Goal: Check status: Check status

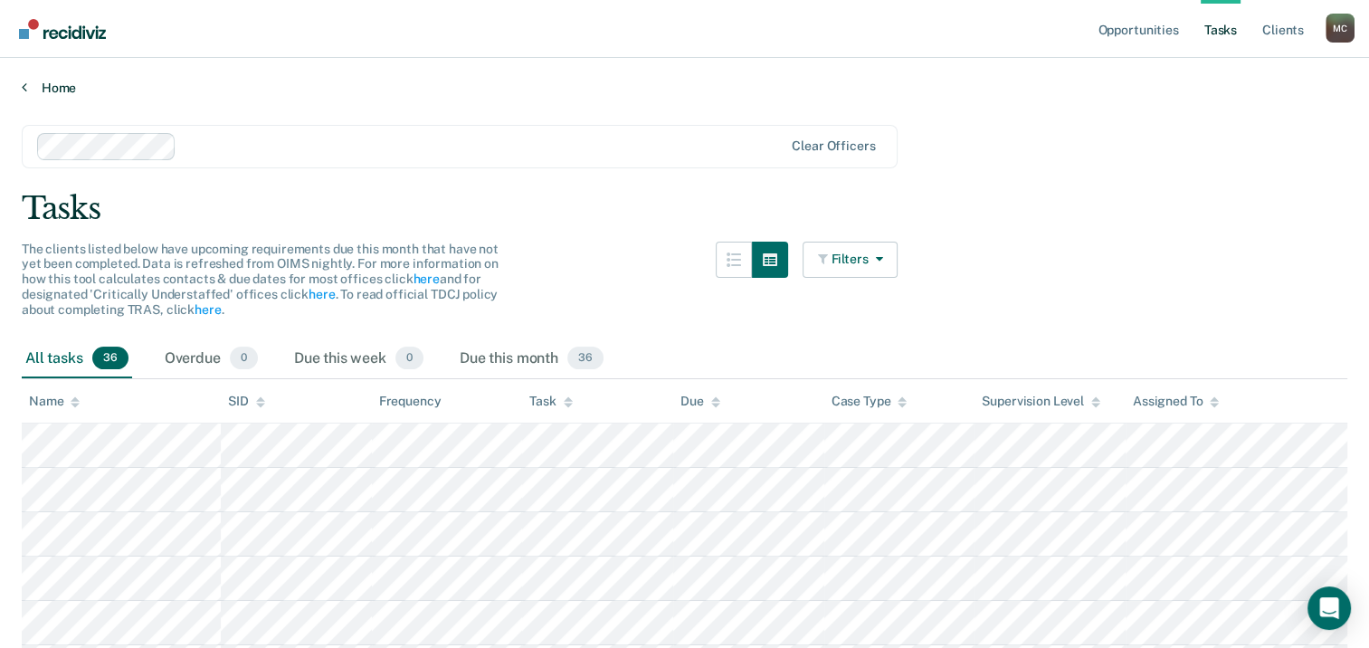
click at [47, 85] on link "Home" at bounding box center [684, 88] width 1325 height 16
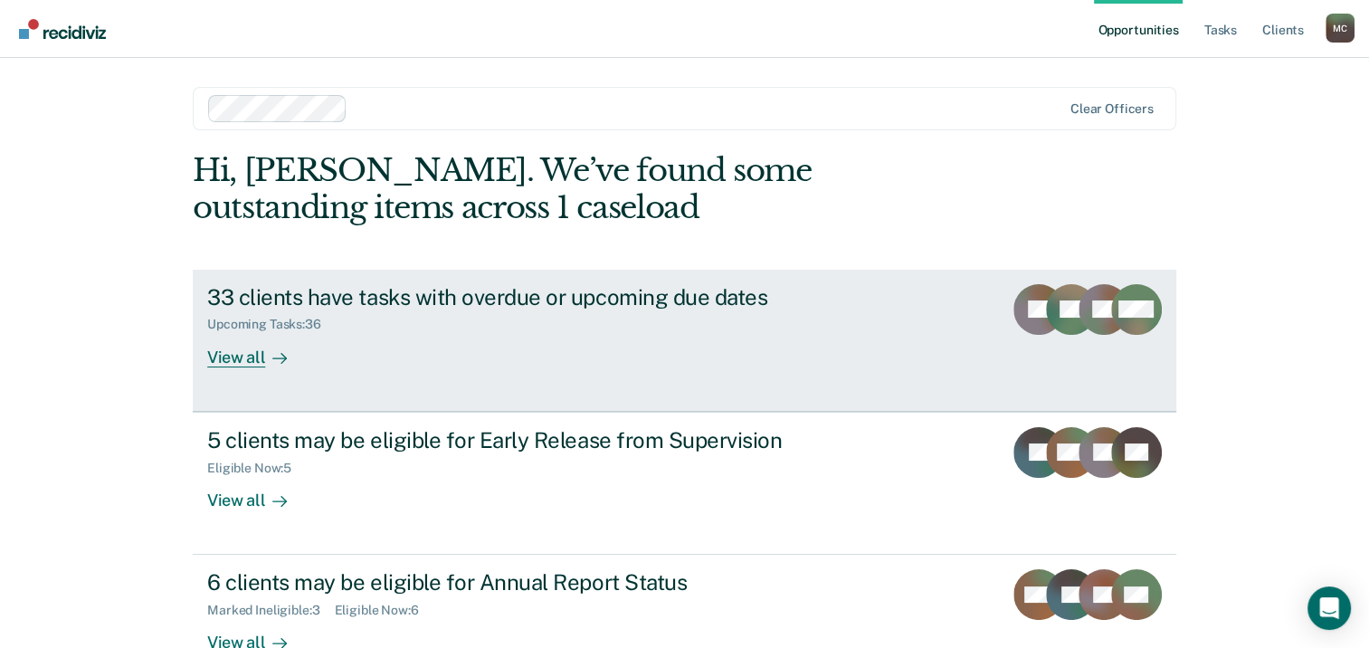
scroll to position [90, 0]
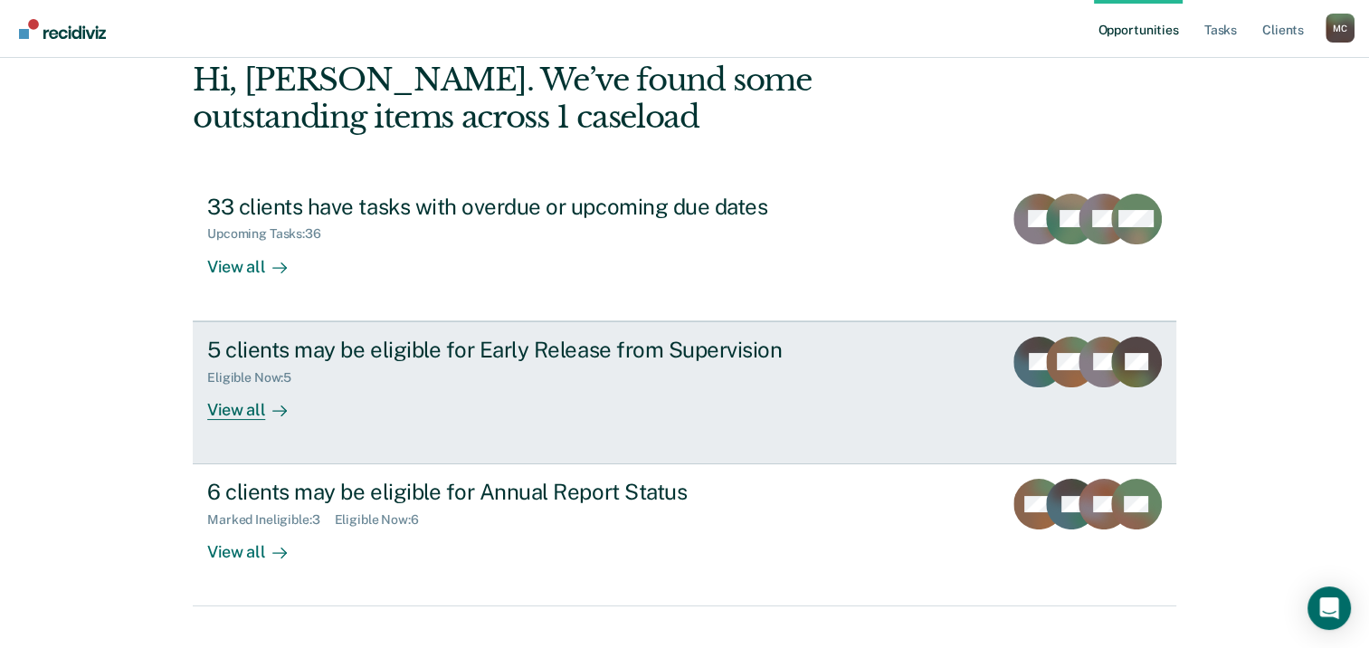
click at [592, 373] on div "Eligible Now : 5" at bounding box center [524, 374] width 635 height 23
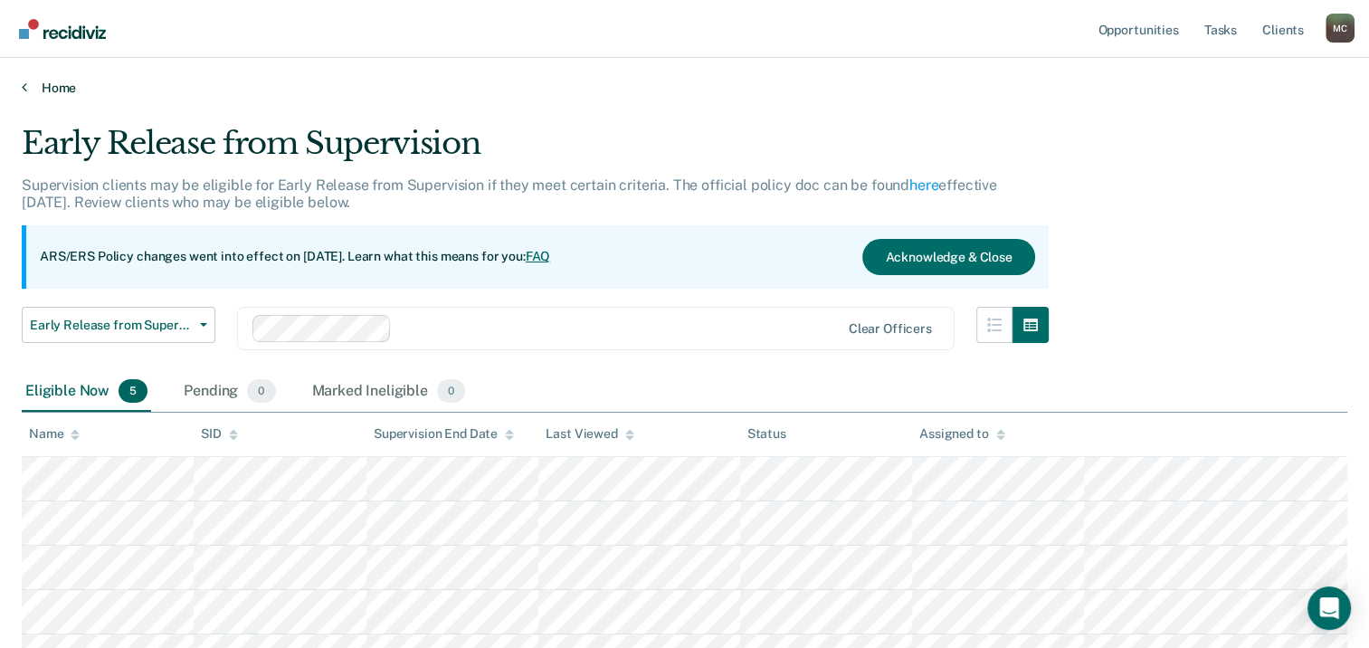
click at [49, 83] on link "Home" at bounding box center [684, 88] width 1325 height 16
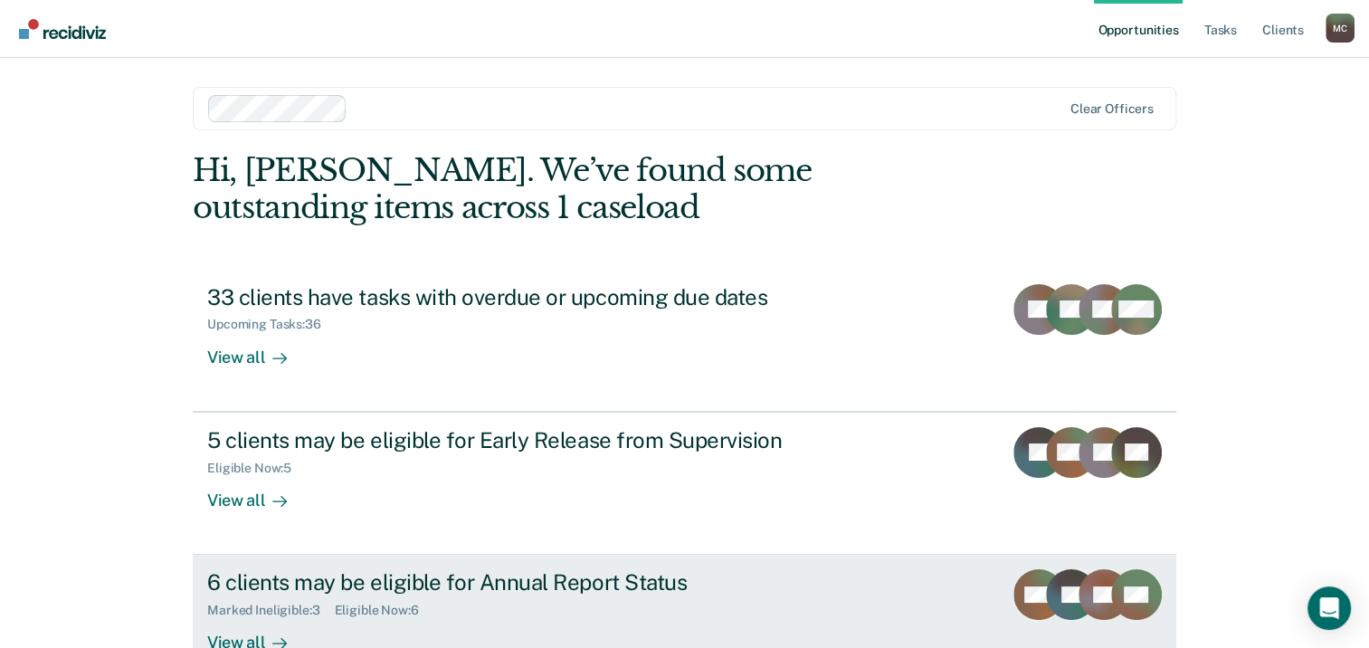
click at [486, 602] on div "Marked Ineligible : 3 Eligible Now : 6" at bounding box center [524, 606] width 635 height 23
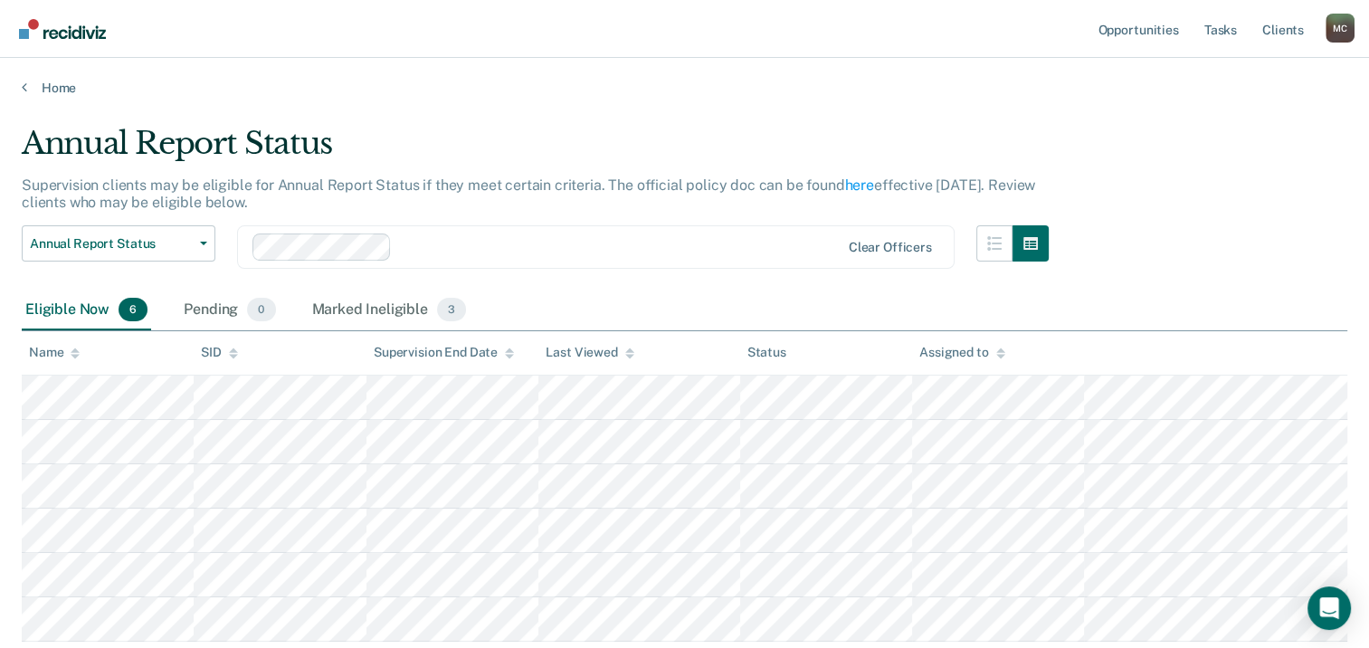
click at [58, 78] on div "Home" at bounding box center [684, 77] width 1369 height 38
click at [60, 85] on link "Home" at bounding box center [684, 88] width 1325 height 16
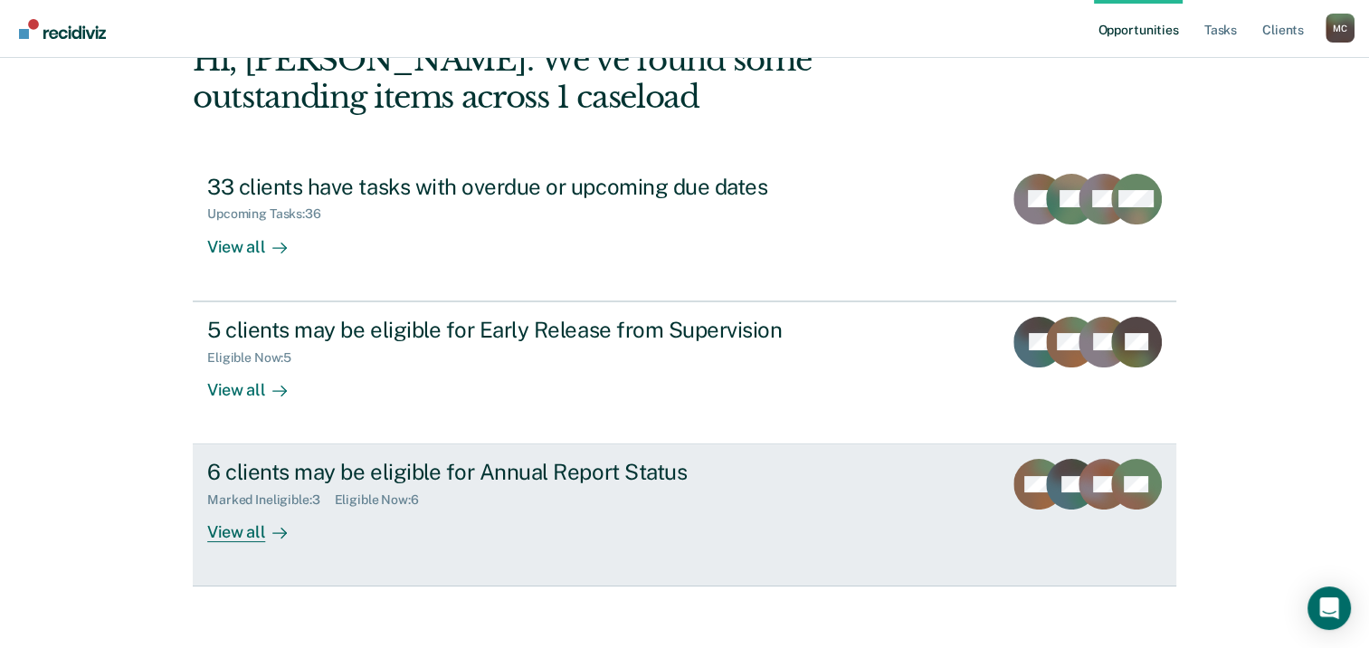
scroll to position [120, 0]
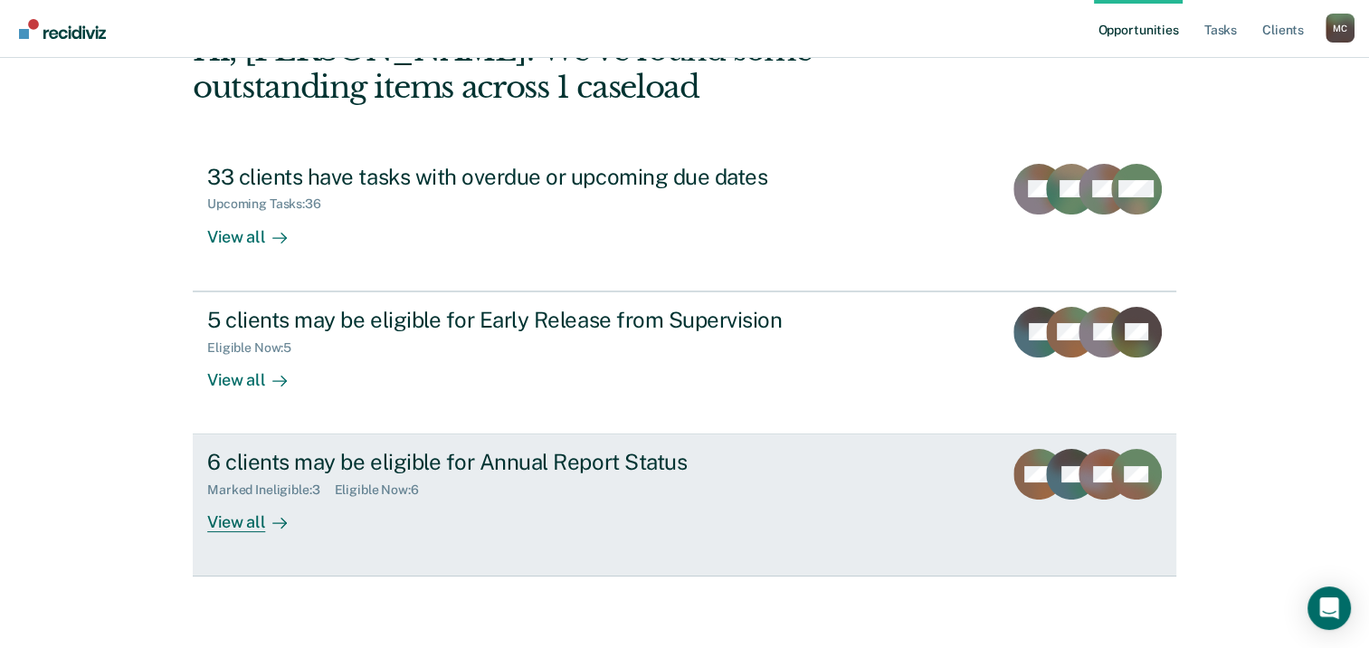
click at [542, 462] on div "6 clients may be eligible for Annual Report Status" at bounding box center [524, 462] width 635 height 26
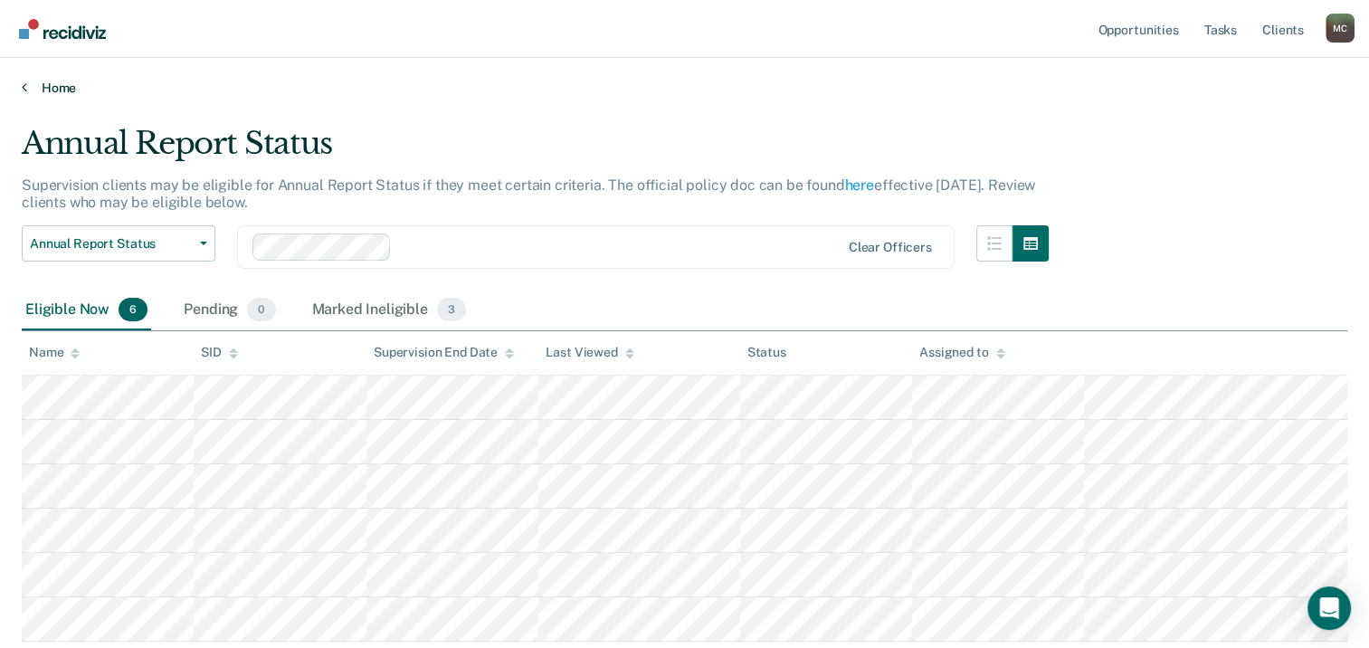
click at [53, 90] on link "Home" at bounding box center [684, 88] width 1325 height 16
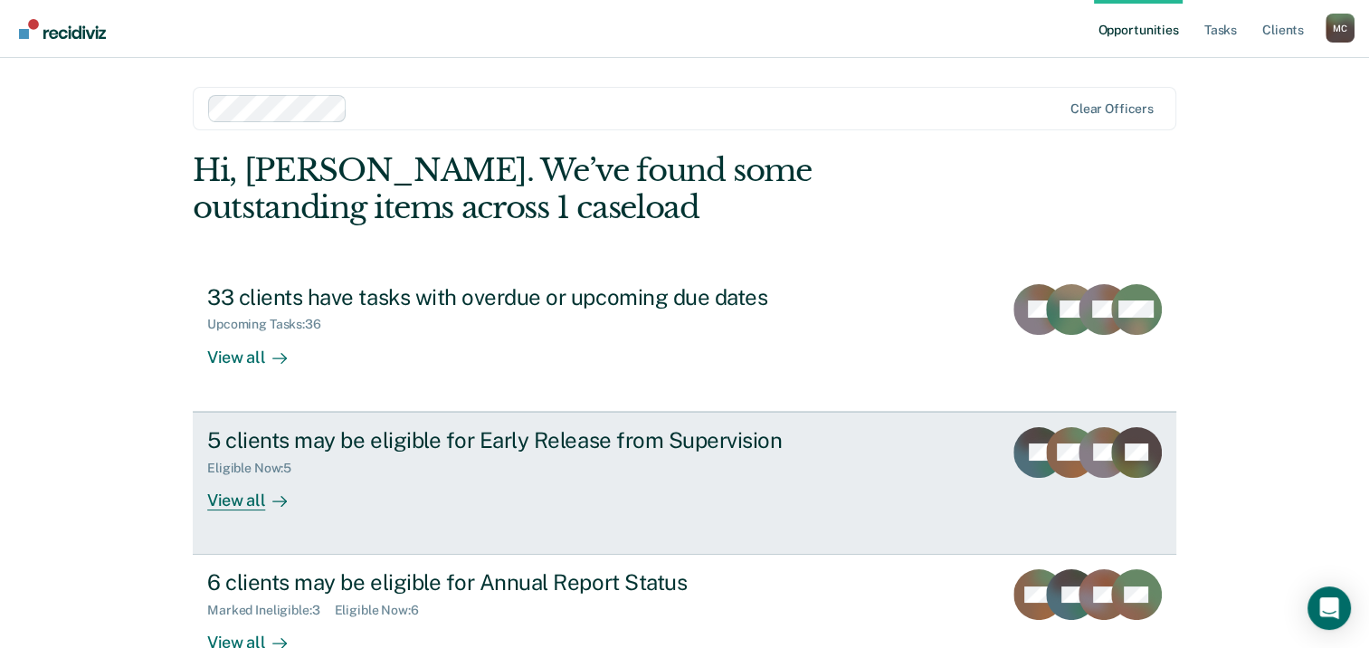
click at [376, 488] on div "5 clients may be eligible for Early Release from Supervision Eligible Now : 5 V…" at bounding box center [546, 468] width 678 height 83
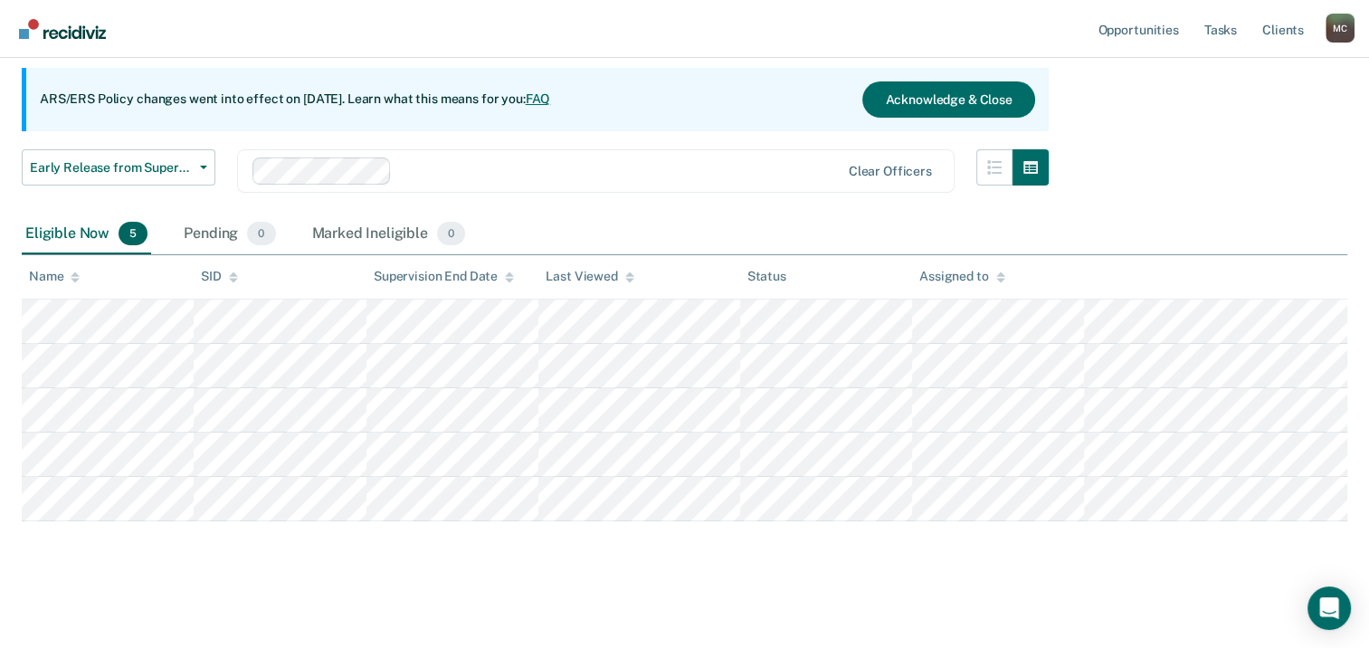
scroll to position [159, 0]
click at [538, 564] on div "Early Release from Supervision Supervision clients may be eligible for Early Re…" at bounding box center [684, 269] width 1325 height 606
